Goal: Task Accomplishment & Management: Use online tool/utility

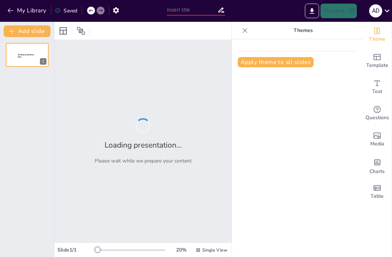
type input "Two Careers, One Choice: The Ultimate Comparison"
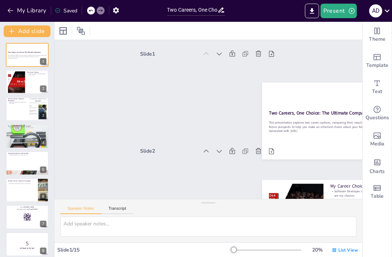
checkbox input "true"
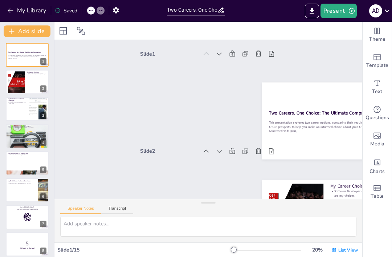
checkbox input "true"
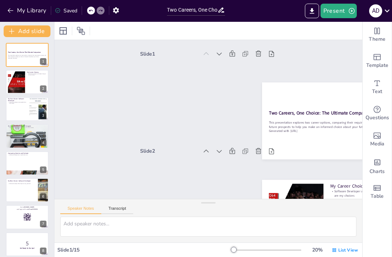
checkbox input "true"
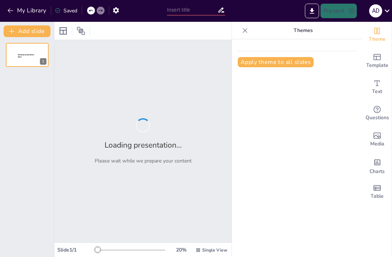
type input "Two Careers, One Choice: The Ultimate Comparison"
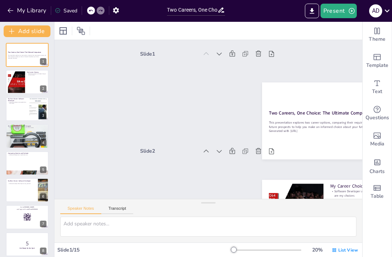
checkbox input "true"
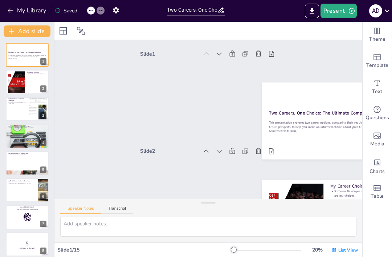
checkbox input "true"
click at [33, 80] on button at bounding box center [32, 76] width 9 height 9
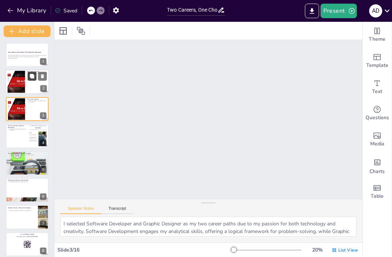
type textarea "I selected Software Developer and Graphic Designer as my two career paths due t…"
checkbox input "true"
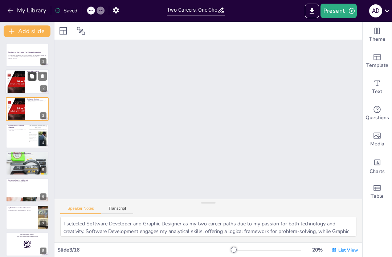
checkbox input "true"
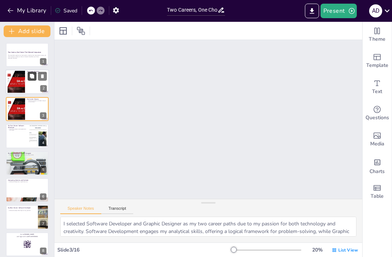
checkbox input "true"
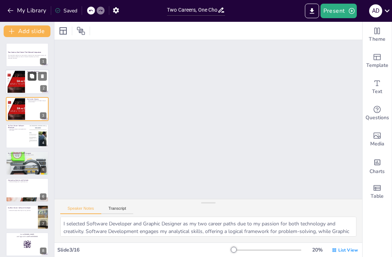
checkbox input "true"
click at [11, 81] on div at bounding box center [16, 82] width 33 height 22
checkbox input "true"
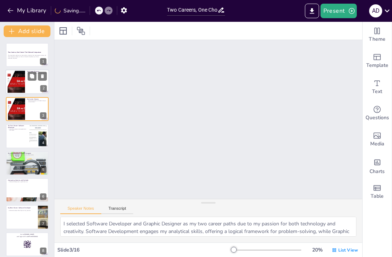
checkbox input "true"
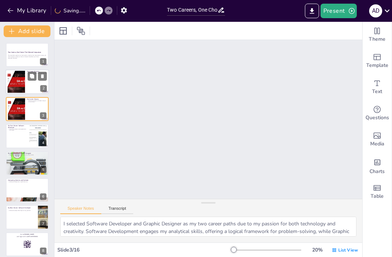
checkbox input "true"
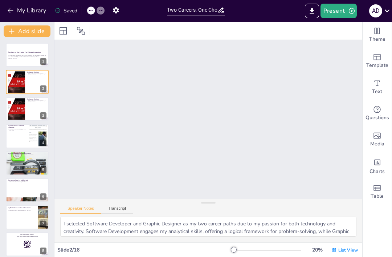
checkbox input "true"
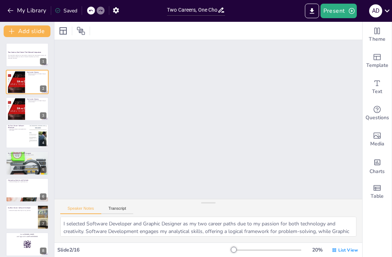
checkbox input "true"
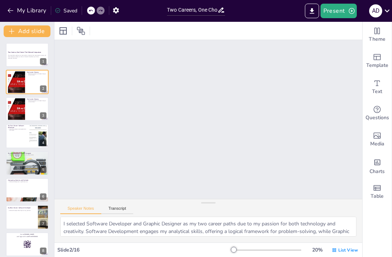
checkbox input "true"
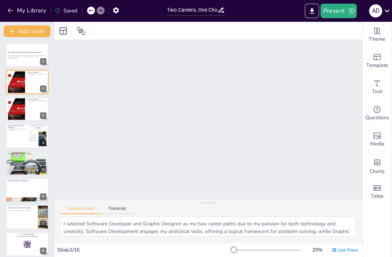
checkbox input "true"
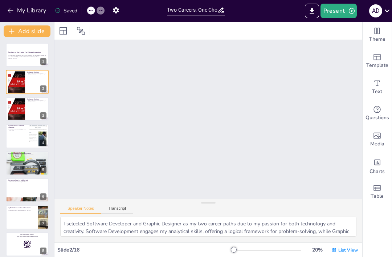
checkbox input "true"
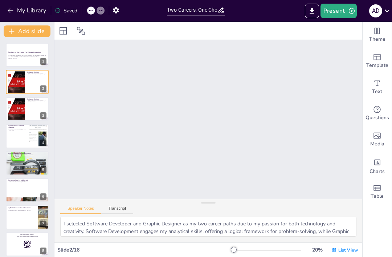
checkbox input "true"
click at [313, 8] on icon "Export to PowerPoint" at bounding box center [312, 11] width 8 height 8
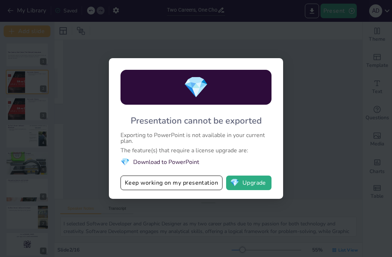
click at [323, 94] on div "💎 Presentation cannot be exported Exporting to PowerPoint is not available in y…" at bounding box center [196, 128] width 392 height 257
click at [310, 97] on div "💎 Presentation cannot be exported Exporting to PowerPoint is not available in y…" at bounding box center [196, 128] width 392 height 257
click at [298, 49] on div "💎 Presentation cannot be exported Exporting to PowerPoint is not available in y…" at bounding box center [196, 128] width 392 height 257
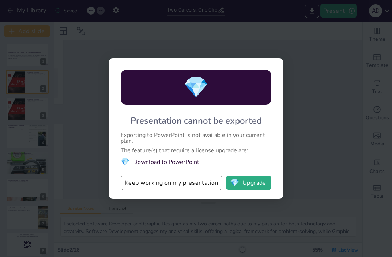
click at [300, 48] on div "💎 Presentation cannot be exported Exporting to PowerPoint is not available in y…" at bounding box center [196, 128] width 392 height 257
click at [308, 78] on div "💎 Presentation cannot be exported Exporting to PowerPoint is not available in y…" at bounding box center [196, 128] width 392 height 257
click at [308, 87] on div "💎 Presentation cannot be exported Exporting to PowerPoint is not available in y…" at bounding box center [196, 128] width 392 height 257
click at [299, 107] on div "💎 Presentation cannot be exported Exporting to PowerPoint is not available in y…" at bounding box center [196, 128] width 392 height 257
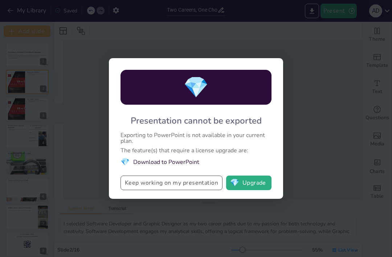
click at [199, 190] on button "Keep working on my presentation" at bounding box center [171, 182] width 102 height 15
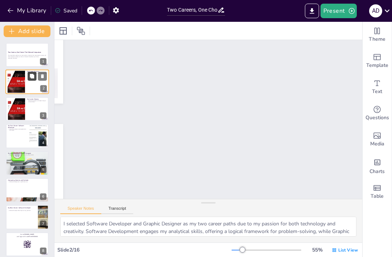
click at [29, 79] on button at bounding box center [32, 76] width 9 height 9
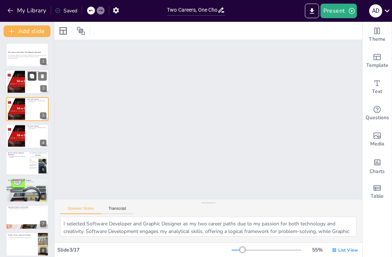
scroll to position [444, 0]
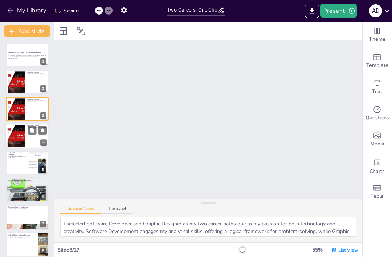
click at [32, 124] on div "My Career Choices Software Developer and Graphic Designer are my choices 4" at bounding box center [27, 135] width 44 height 25
checkbox input "true"
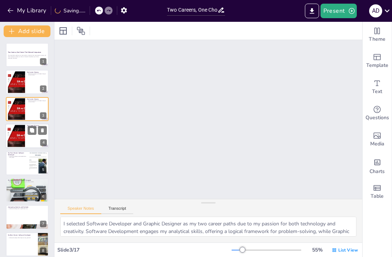
checkbox input "true"
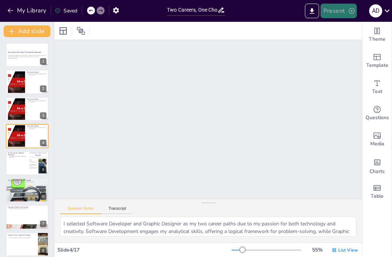
click at [356, 7] on button "Present" at bounding box center [338, 11] width 36 height 15
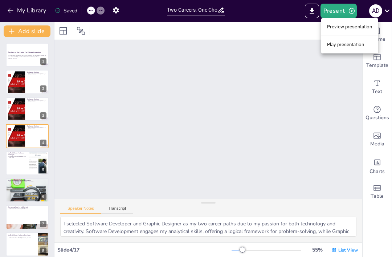
click at [367, 49] on li "Play presentation" at bounding box center [349, 45] width 57 height 12
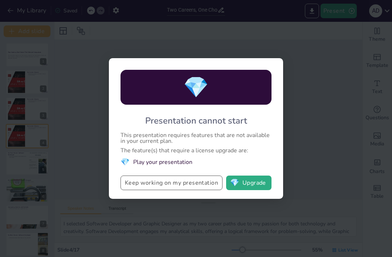
click at [200, 181] on button "Keep working on my presentation" at bounding box center [171, 182] width 102 height 15
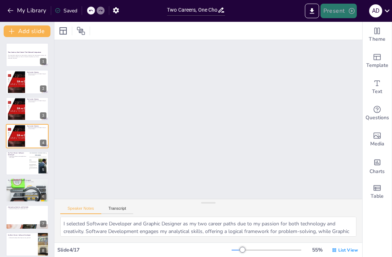
click at [346, 11] on button "Present" at bounding box center [338, 11] width 36 height 15
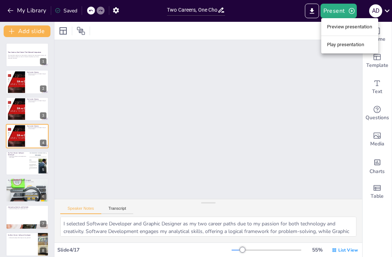
click at [355, 29] on li "Preview presentation" at bounding box center [349, 27] width 57 height 12
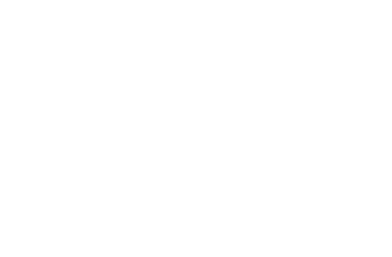
click at [379, 15] on div at bounding box center [196, 128] width 392 height 257
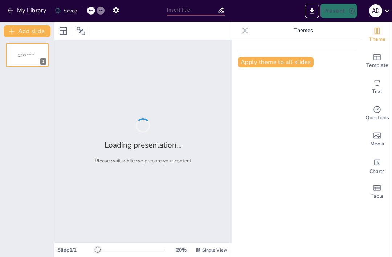
type input "Two Careers, One Choice: The Ultimate Comparison"
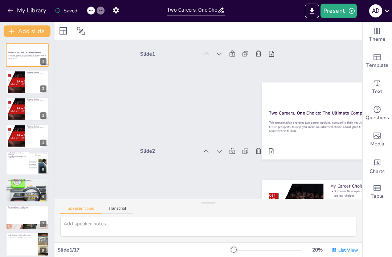
checkbox input "true"
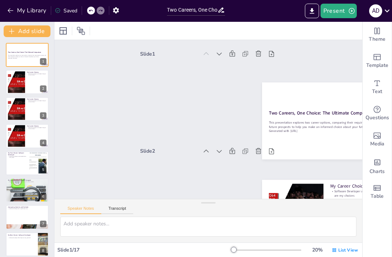
checkbox input "true"
